Goal: Information Seeking & Learning: Learn about a topic

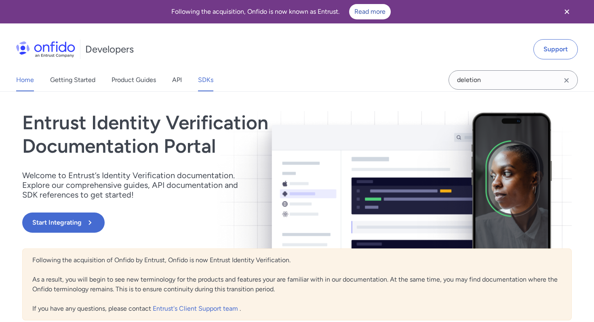
click at [206, 78] on link "SDKs" at bounding box center [205, 80] width 15 height 23
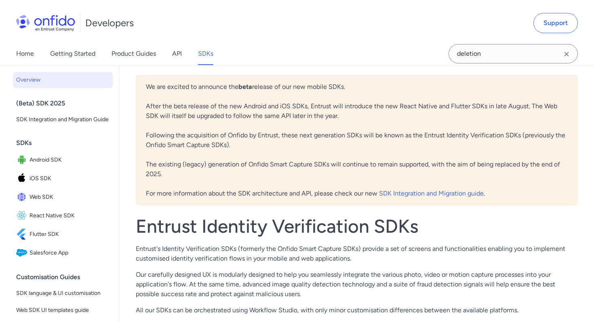
scroll to position [32, 0]
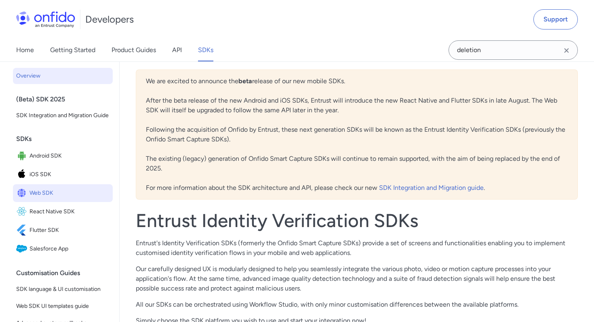
click at [91, 190] on span "Web SDK" at bounding box center [70, 193] width 80 height 11
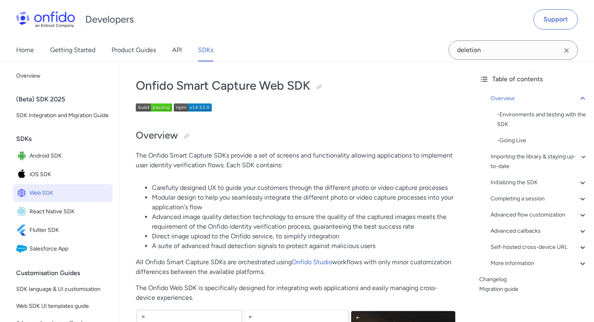
scroll to position [34, 0]
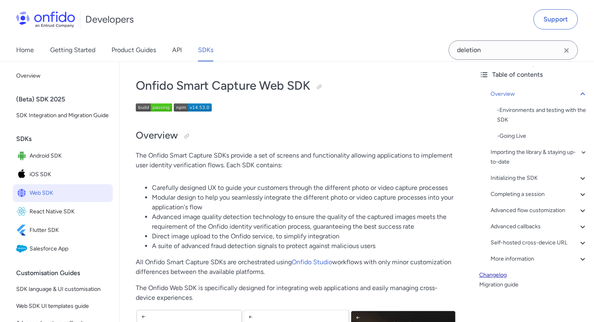
click at [497, 278] on link "Changelog" at bounding box center [533, 275] width 108 height 10
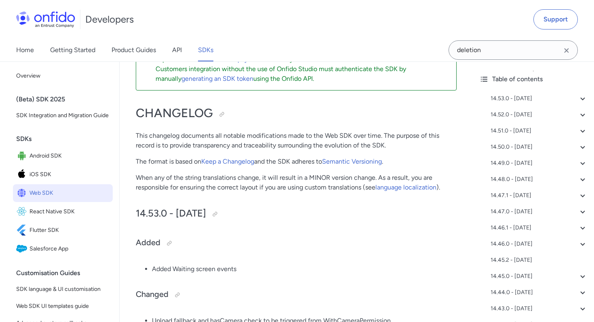
scroll to position [63, 0]
click at [218, 214] on div at bounding box center [215, 215] width 6 height 6
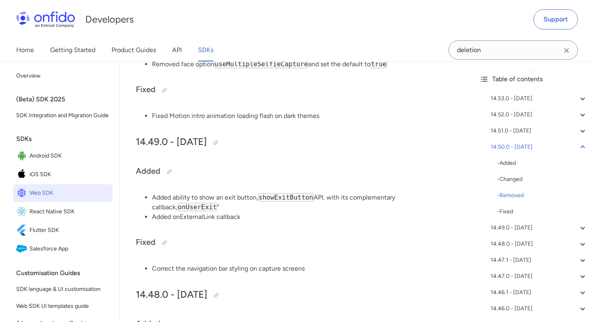
scroll to position [799, 0]
